Goal: Check status: Check status

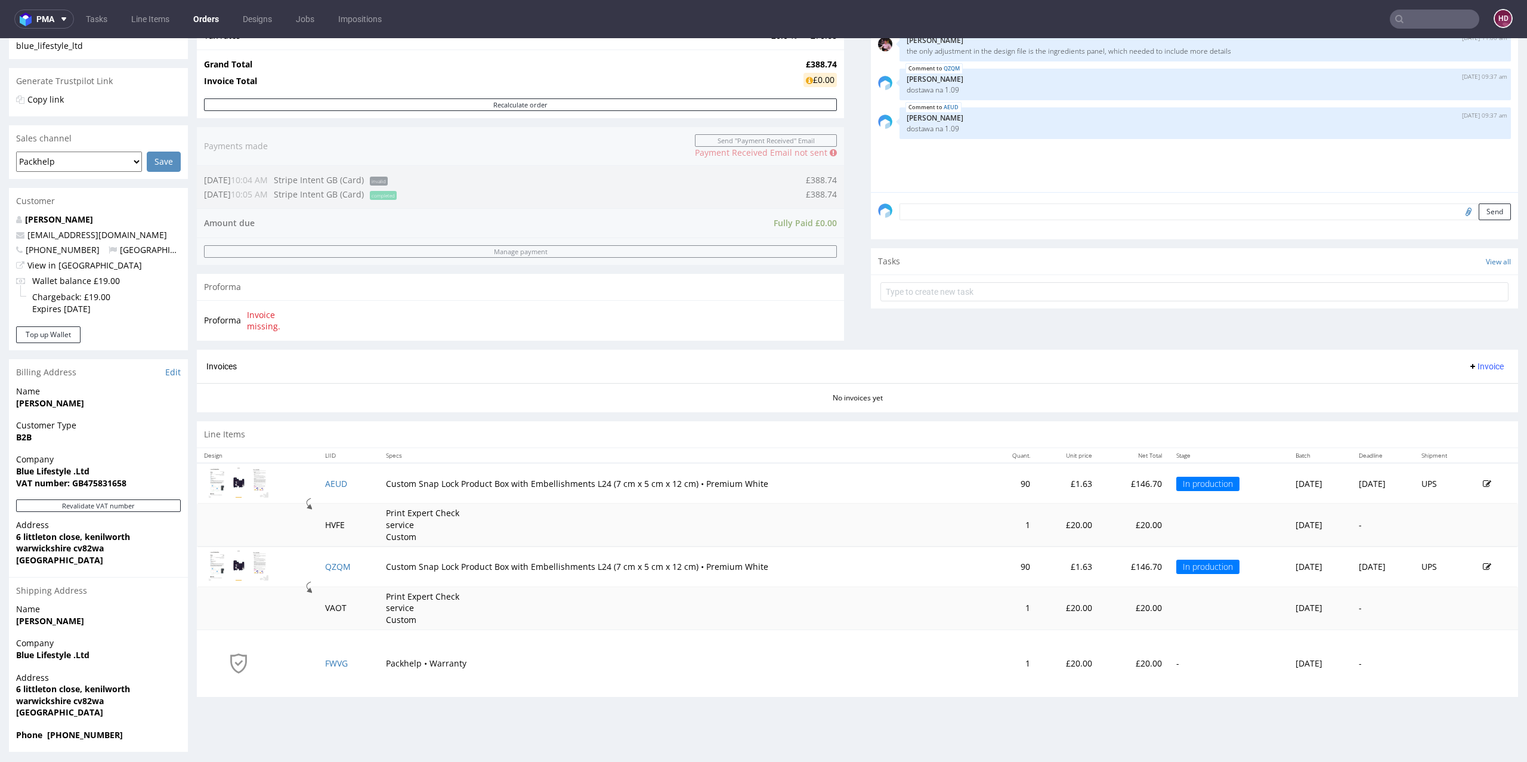
scroll to position [221, 0]
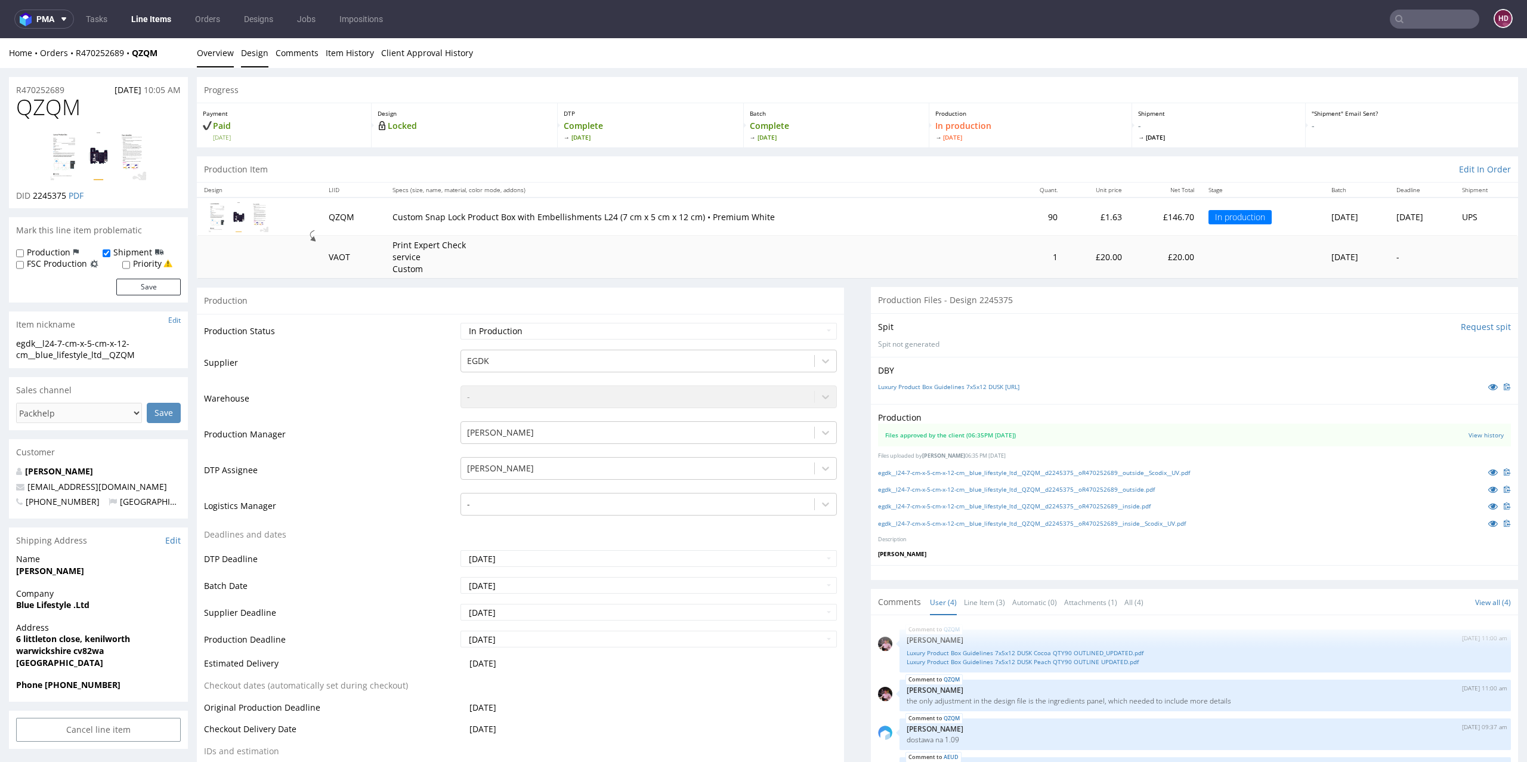
click at [263, 47] on link "Design" at bounding box center [254, 52] width 27 height 29
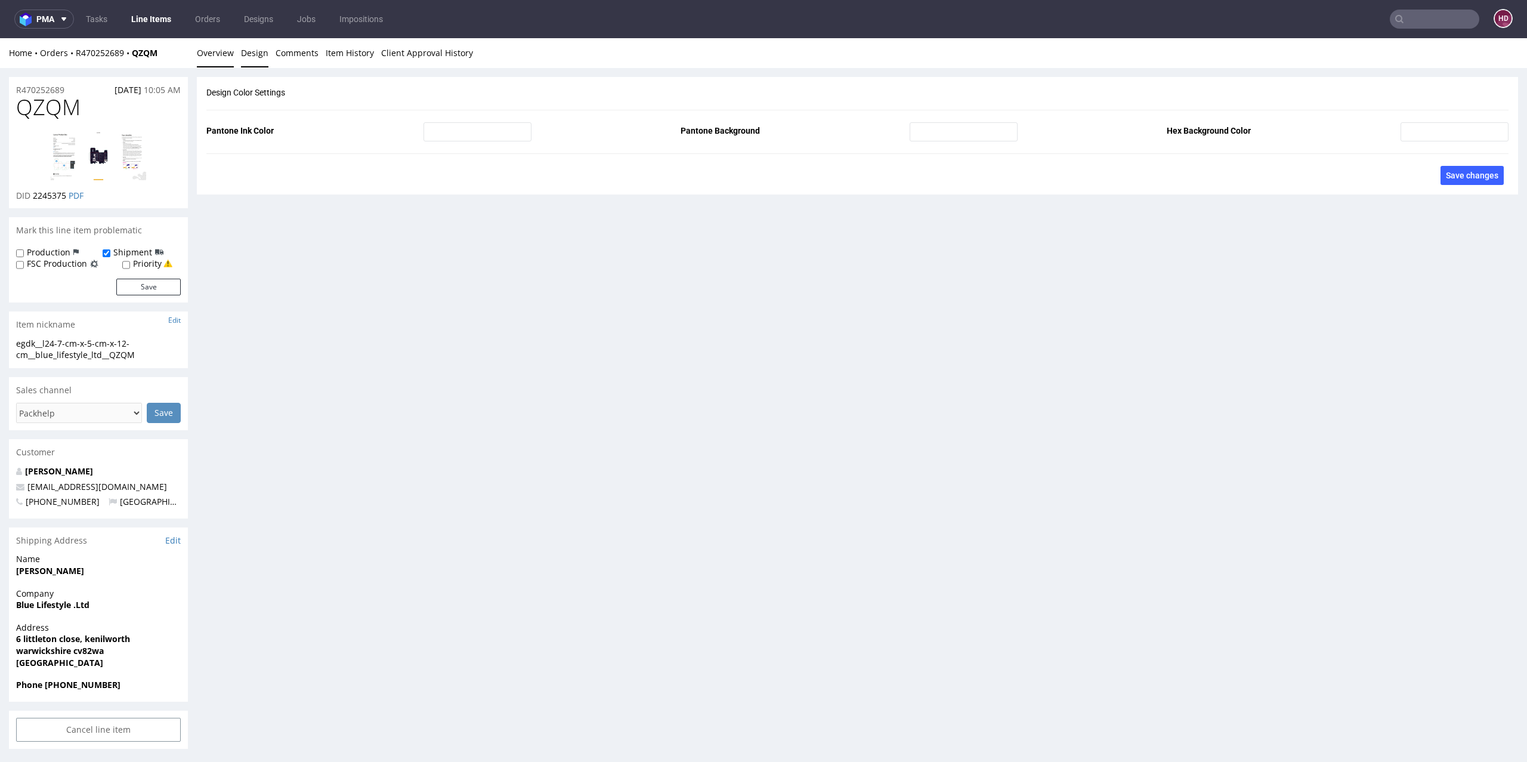
click at [209, 60] on link "Overview" at bounding box center [215, 52] width 37 height 29
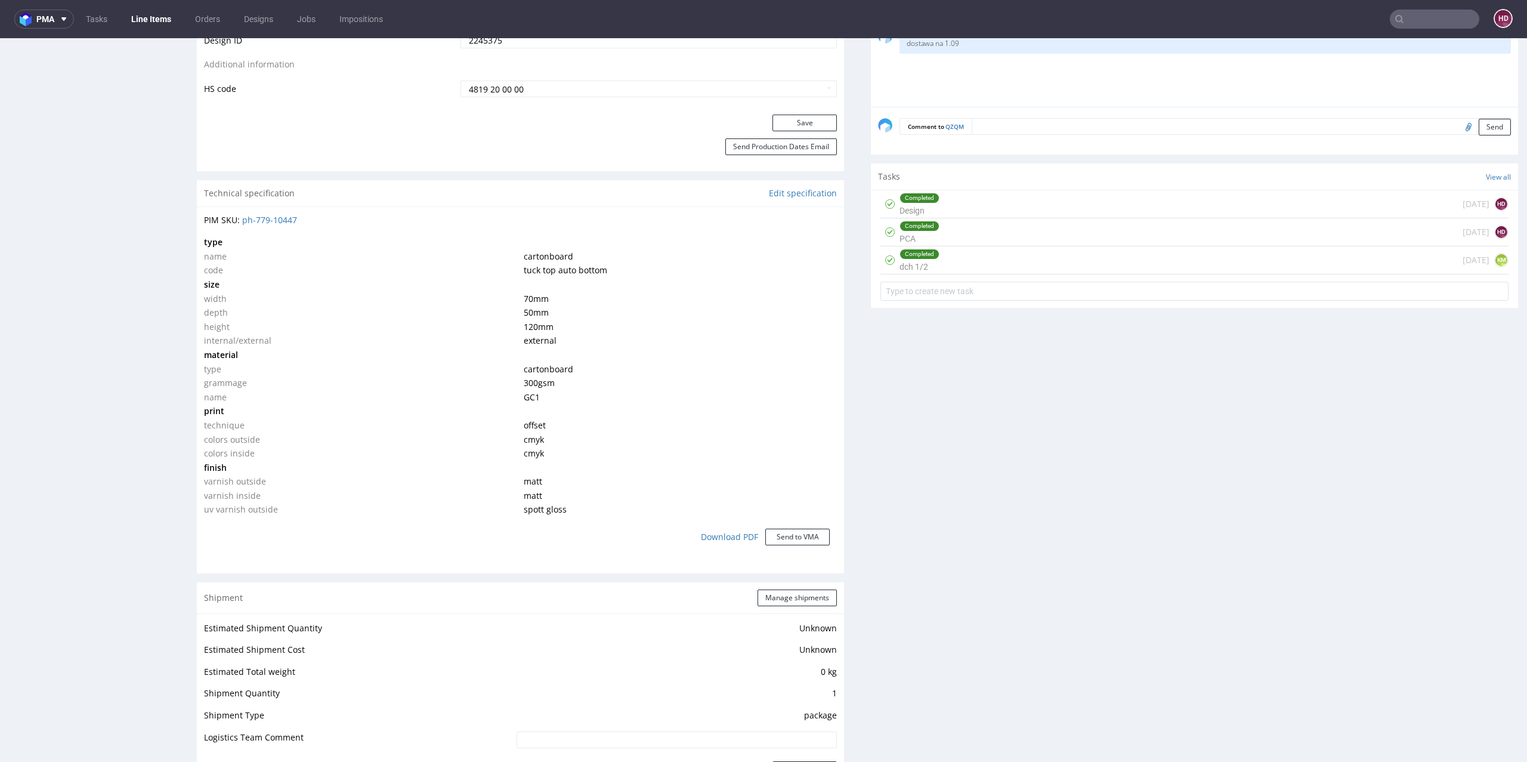
scroll to position [808, 0]
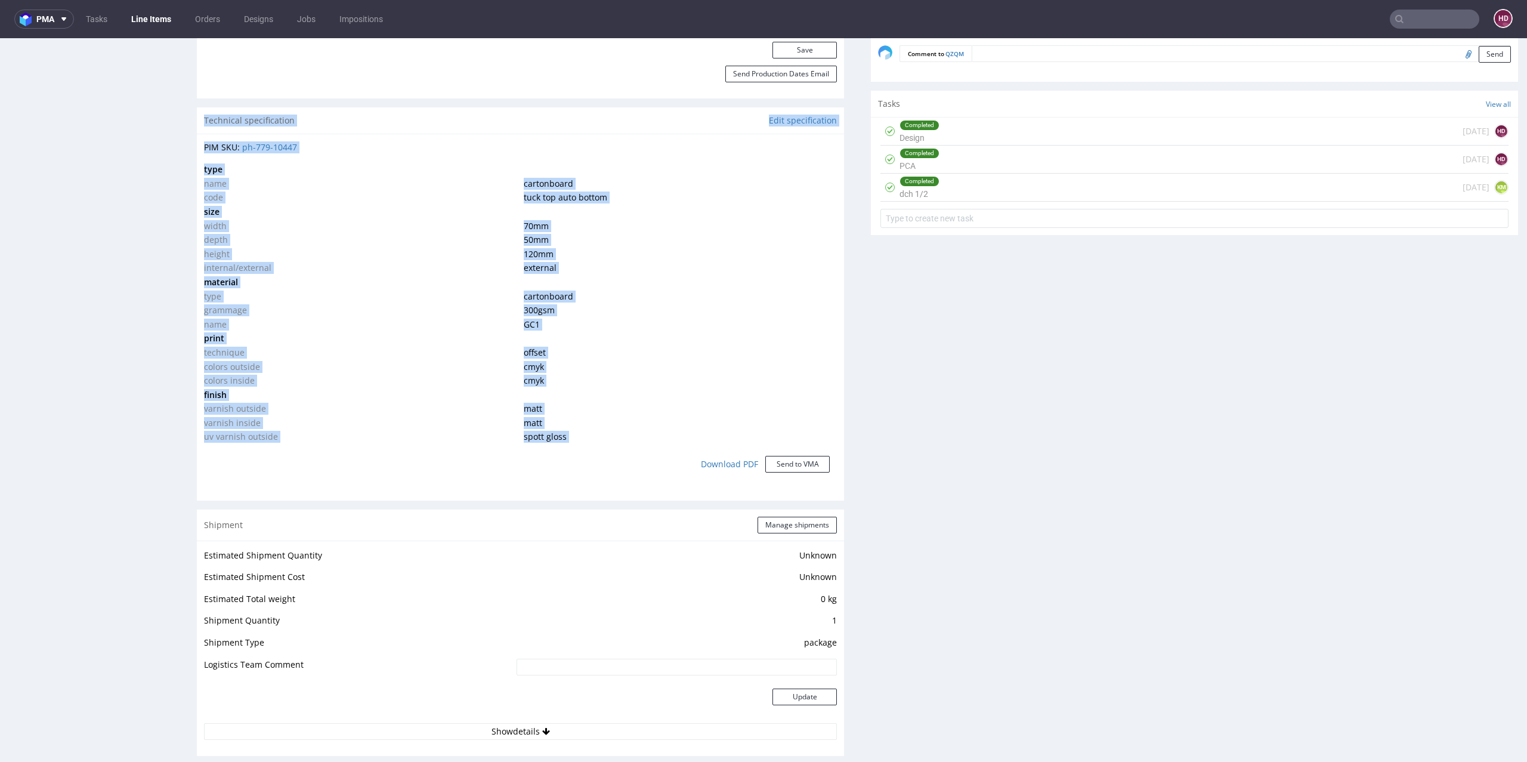
drag, startPoint x: 726, startPoint y: 455, endPoint x: 795, endPoint y: 106, distance: 355.4
click at [796, 103] on div "Production Production Status Waiting for Artwork Waiting for Diecut Waiting for…" at bounding box center [520, 276] width 647 height 1594
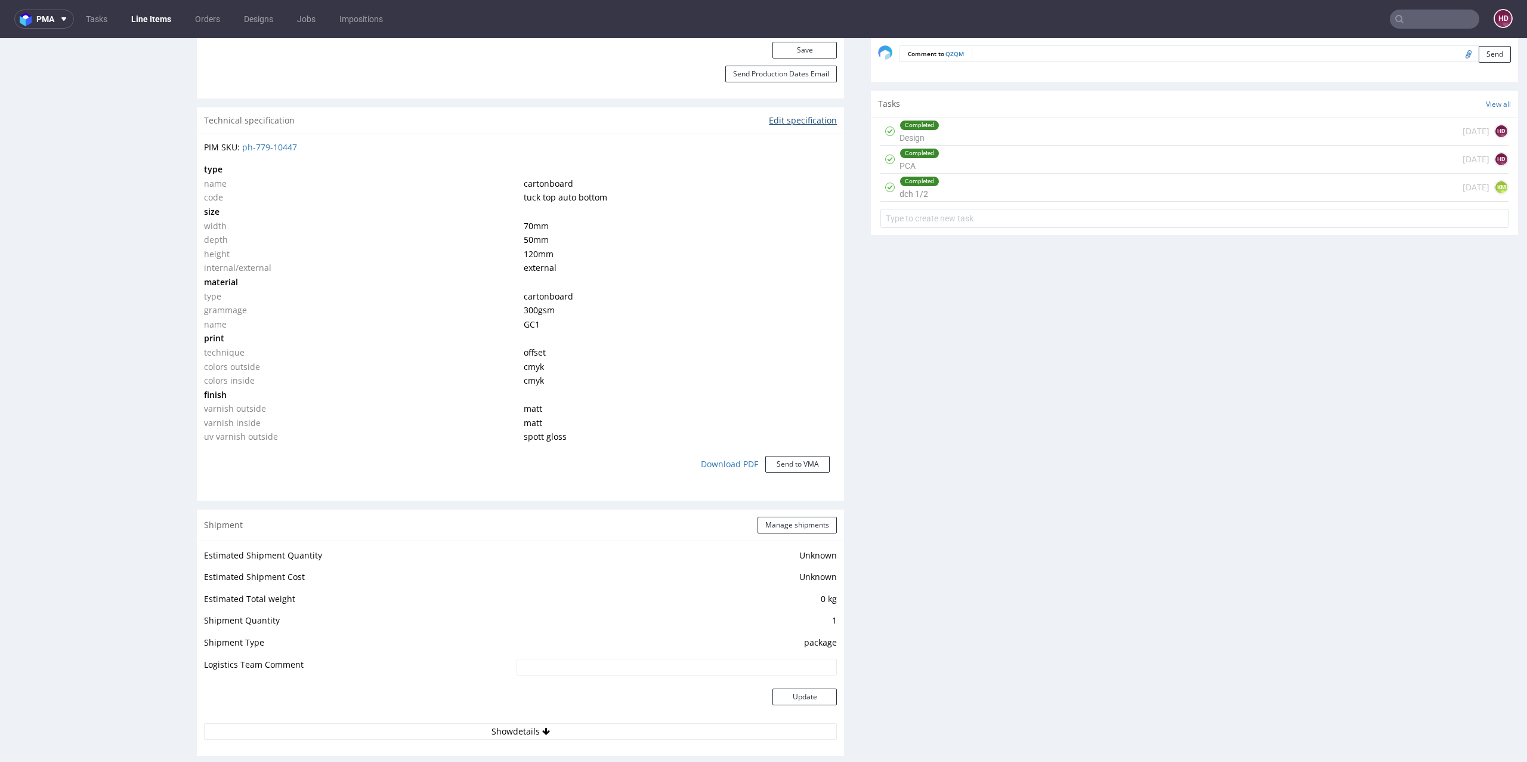
click at [794, 115] on link "Edit specification" at bounding box center [803, 121] width 68 height 12
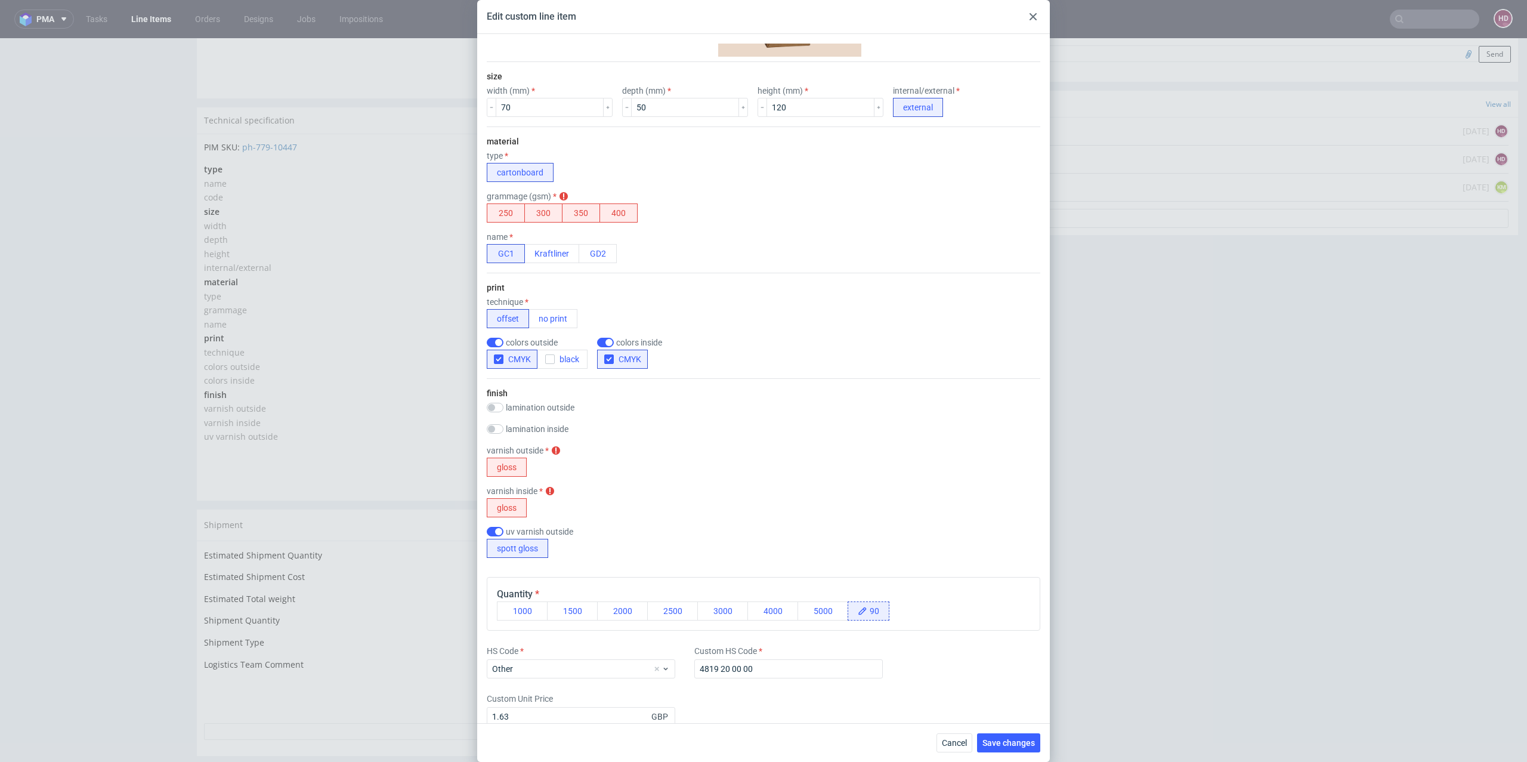
scroll to position [141, 0]
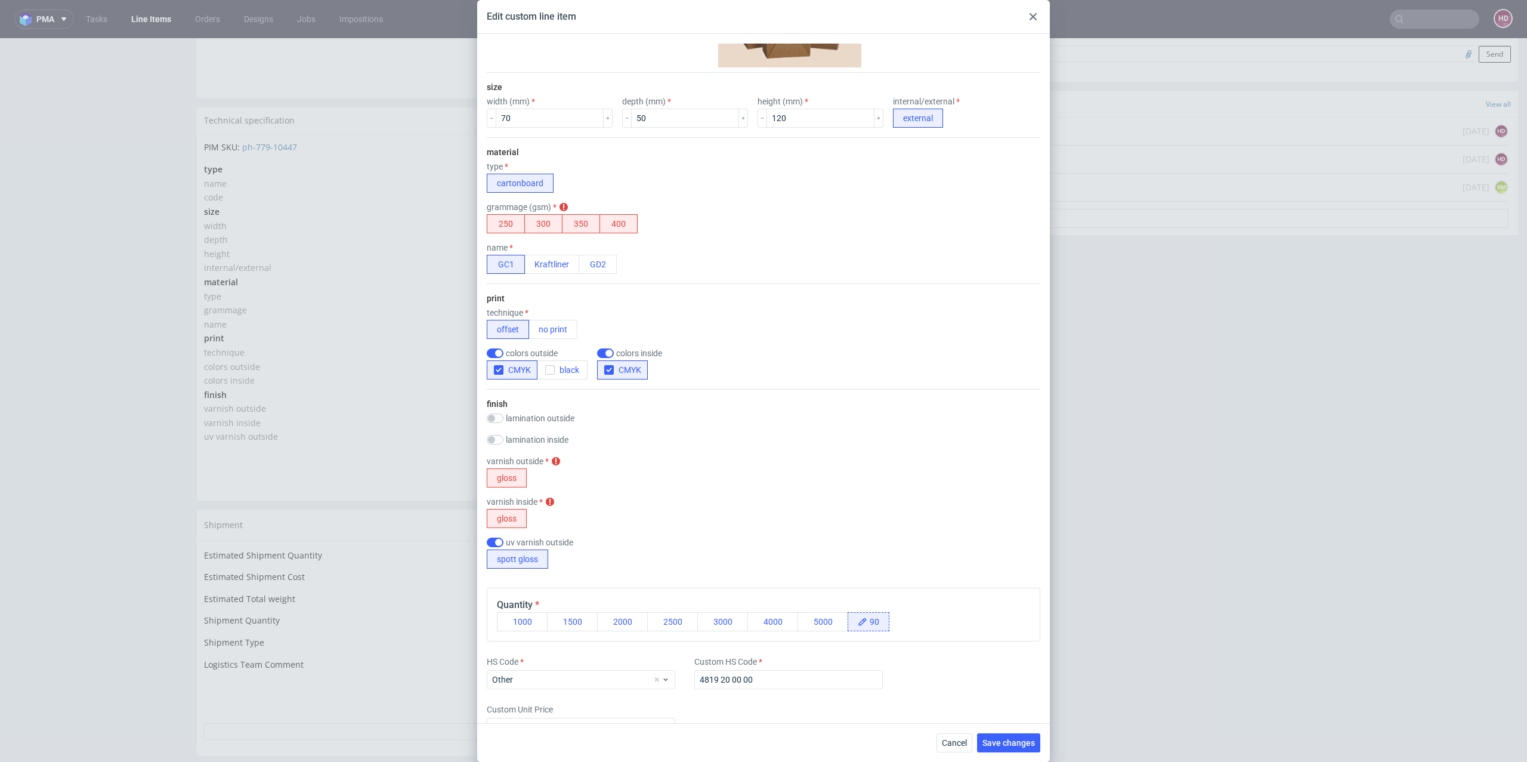
click at [1129, 545] on div "Edit custom line item Technical specification Instant price RFQ type name carto…" at bounding box center [763, 381] width 1527 height 762
click at [1035, 18] on use at bounding box center [1033, 16] width 7 height 7
